Goal: Browse casually

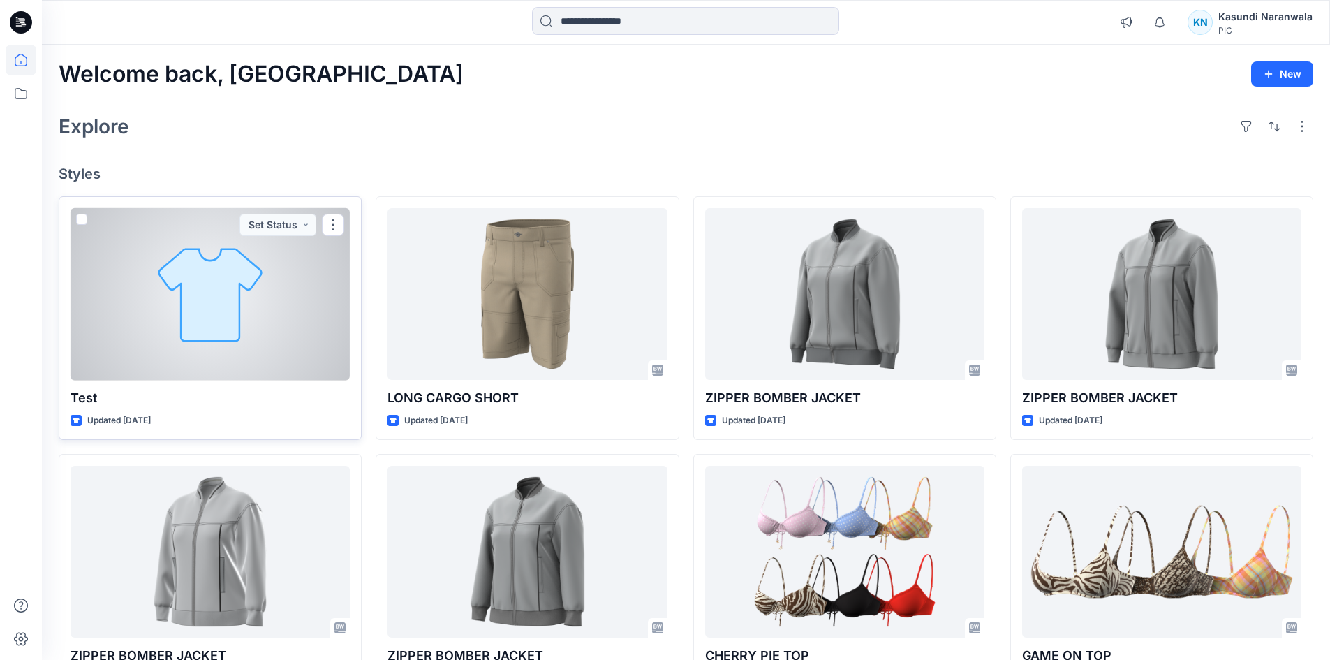
click at [214, 327] on div at bounding box center [210, 294] width 279 height 172
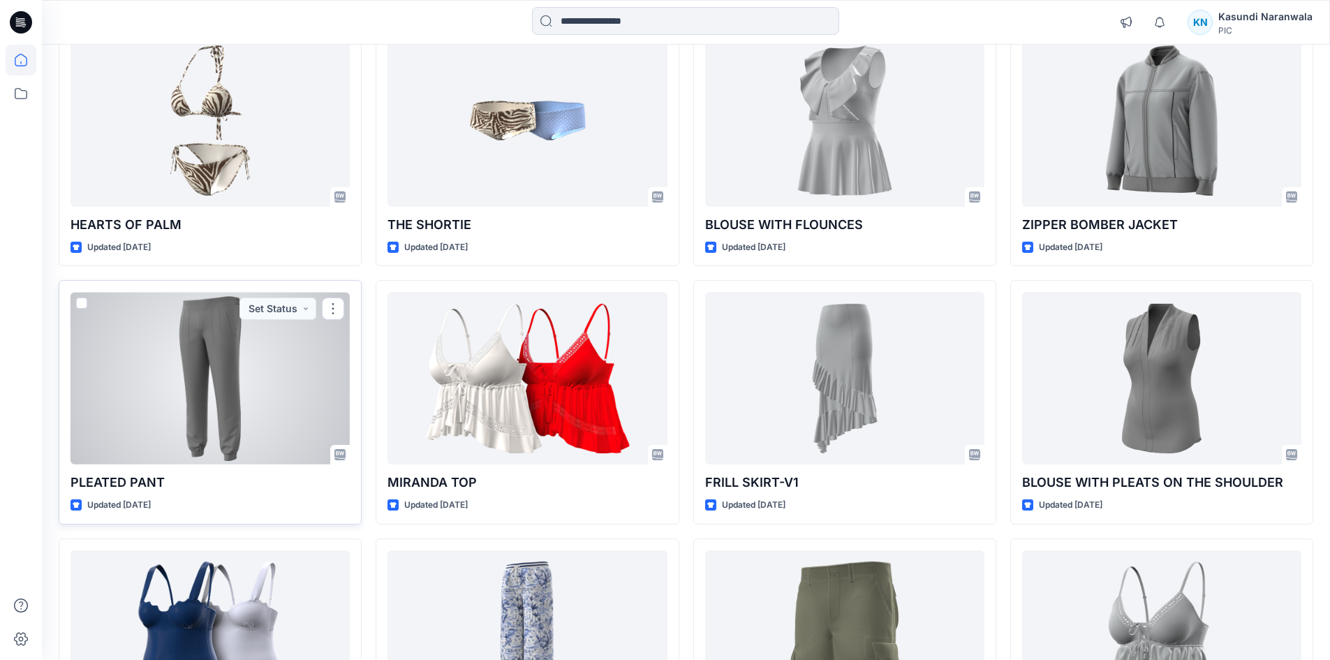
scroll to position [926, 0]
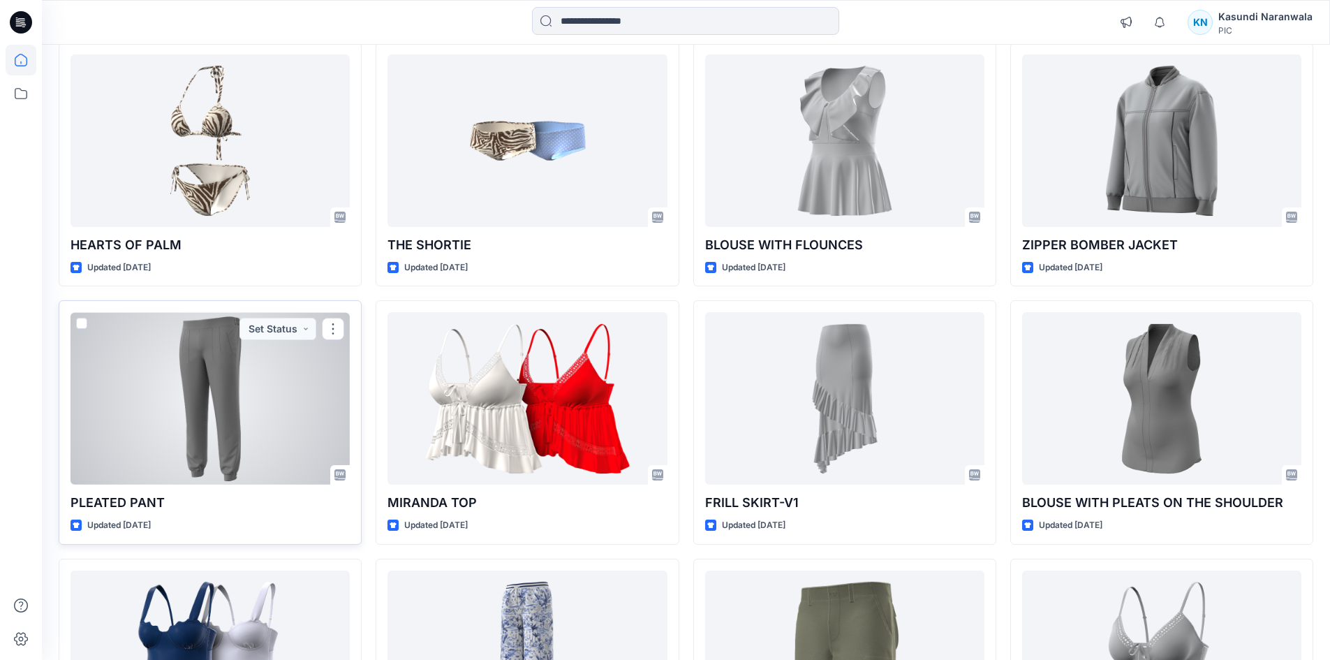
click at [212, 402] on div at bounding box center [210, 398] width 279 height 172
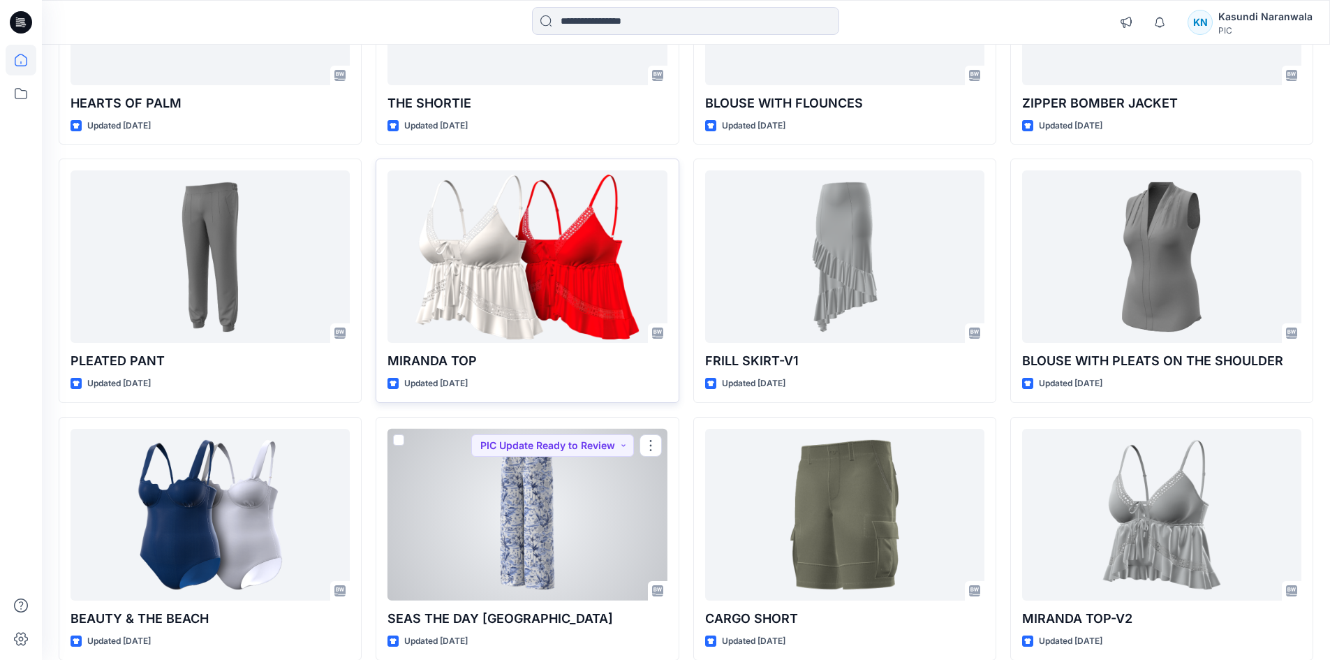
scroll to position [717, 0]
